Goal: Task Accomplishment & Management: Complete application form

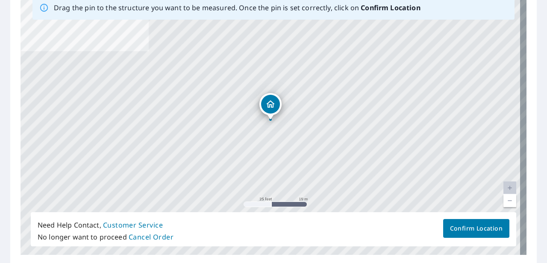
scroll to position [148, 0]
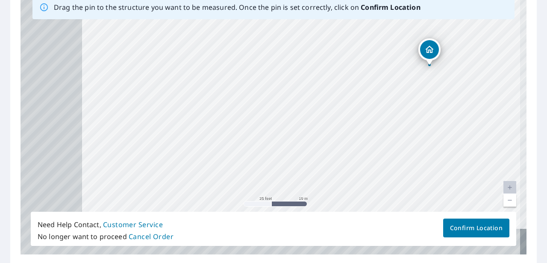
drag, startPoint x: 178, startPoint y: 176, endPoint x: 351, endPoint y: 113, distance: 184.1
click at [351, 113] on div "[STREET_ADDRESS]" at bounding box center [274, 121] width 506 height 268
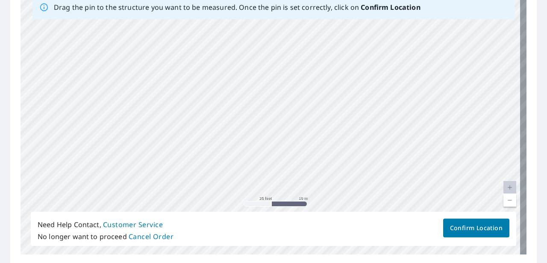
drag, startPoint x: 246, startPoint y: 145, endPoint x: 274, endPoint y: 35, distance: 113.4
click at [274, 35] on div "[STREET_ADDRESS]" at bounding box center [274, 121] width 506 height 268
drag, startPoint x: 355, startPoint y: 74, endPoint x: 244, endPoint y: 161, distance: 141.6
click at [244, 161] on div "[STREET_ADDRESS]" at bounding box center [274, 121] width 506 height 268
drag, startPoint x: 231, startPoint y: 170, endPoint x: 231, endPoint y: 178, distance: 8.2
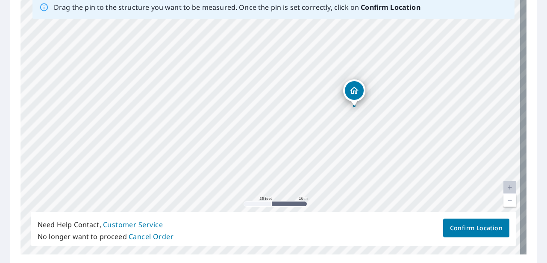
click at [231, 178] on div "[STREET_ADDRESS]" at bounding box center [274, 121] width 506 height 268
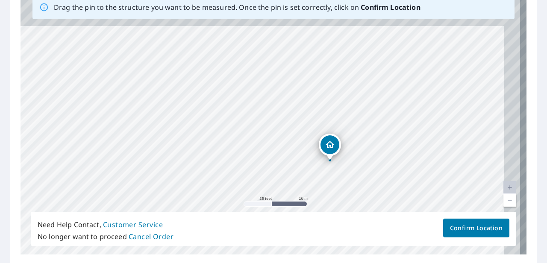
drag, startPoint x: 262, startPoint y: 133, endPoint x: 242, endPoint y: 174, distance: 44.9
click at [242, 174] on div "[STREET_ADDRESS]" at bounding box center [274, 121] width 506 height 268
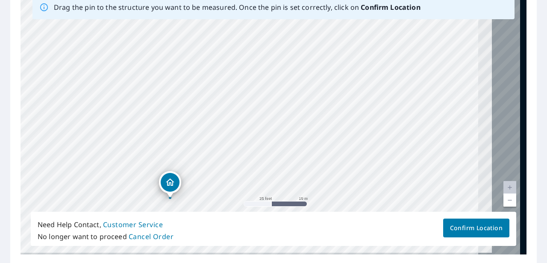
drag, startPoint x: 325, startPoint y: 108, endPoint x: 201, endPoint y: 92, distance: 125.1
click at [201, 92] on div "[STREET_ADDRESS]" at bounding box center [274, 121] width 506 height 268
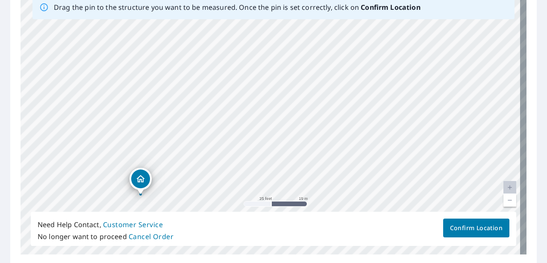
drag, startPoint x: 479, startPoint y: 180, endPoint x: 367, endPoint y: 166, distance: 113.3
click at [367, 166] on div "[STREET_ADDRESS]" at bounding box center [274, 121] width 506 height 268
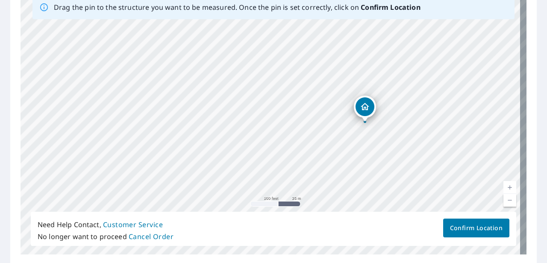
drag, startPoint x: 196, startPoint y: 134, endPoint x: 364, endPoint y: 106, distance: 169.6
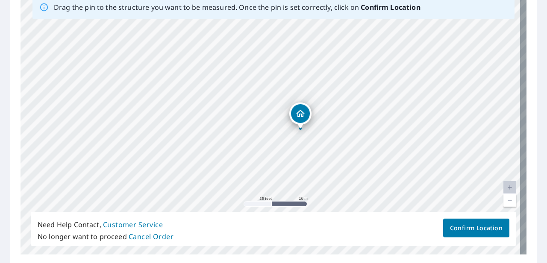
drag, startPoint x: 307, startPoint y: 117, endPoint x: 299, endPoint y: 111, distance: 9.4
click at [299, 111] on div "[STREET_ADDRESS]" at bounding box center [274, 121] width 506 height 268
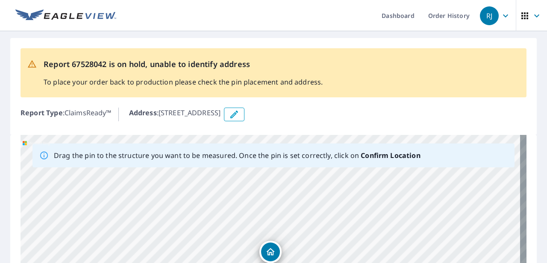
scroll to position [179, 0]
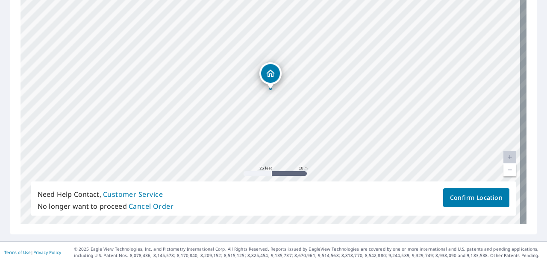
click at [381, 197] on span "Confirm Location" at bounding box center [476, 198] width 53 height 11
